Goal: Information Seeking & Learning: Learn about a topic

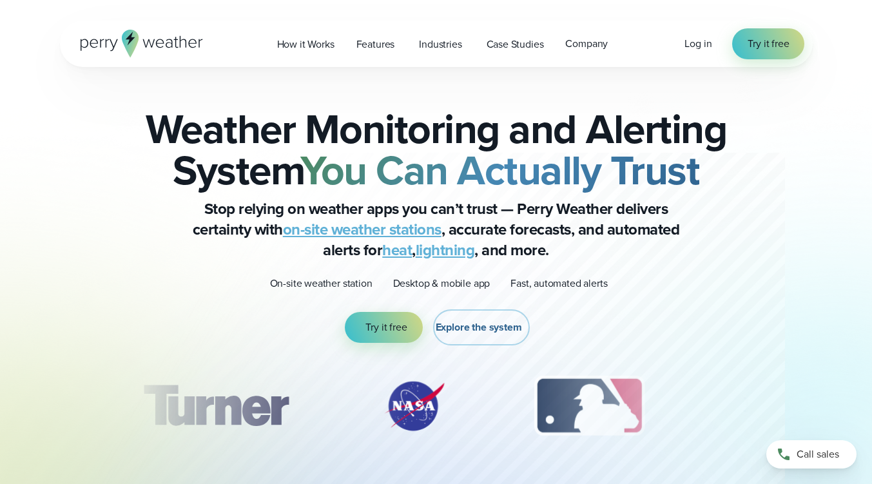
click at [484, 328] on span "Explore the system" at bounding box center [479, 327] width 86 height 15
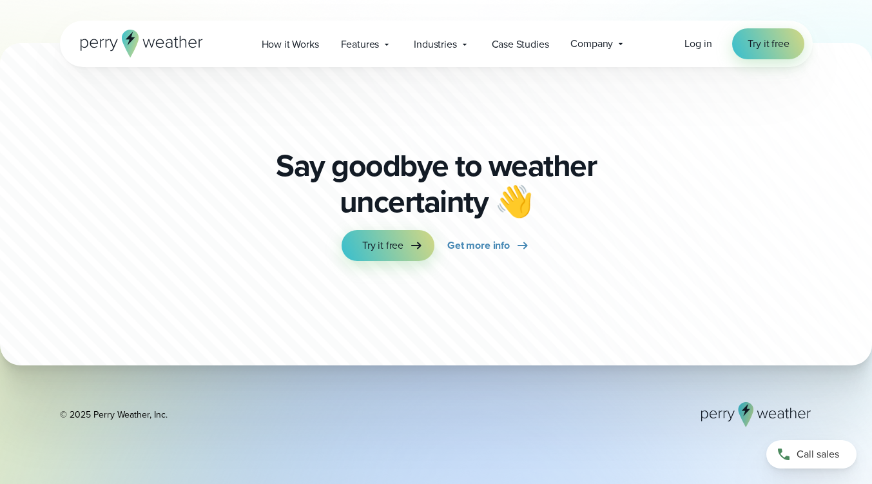
scroll to position [4286, 0]
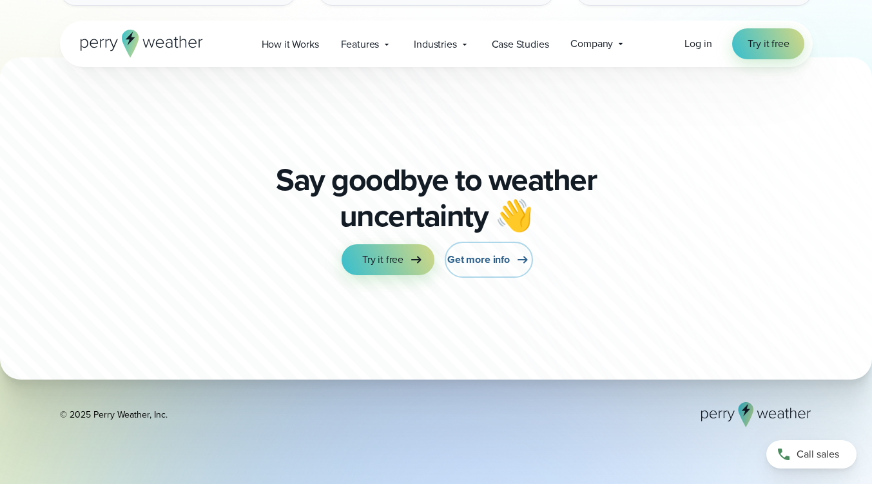
click at [495, 260] on span "Get more info" at bounding box center [478, 259] width 63 height 15
